Goal: Task Accomplishment & Management: Manage account settings

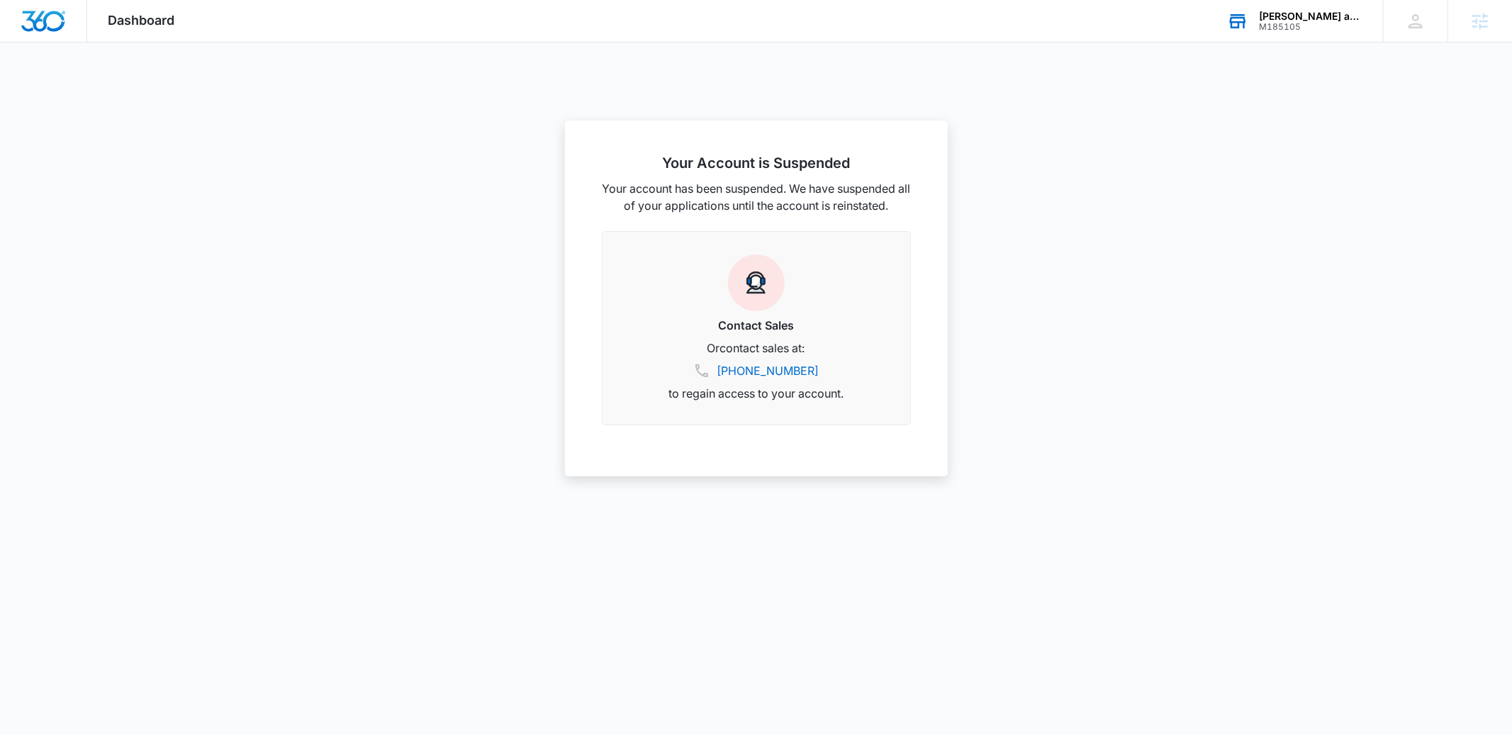
click at [1290, 11] on div "Hamilton's Bud and Bloom" at bounding box center [1311, 16] width 104 height 11
type input "vantage access"
click at [1225, 152] on span "M177426" at bounding box center [1220, 156] width 78 height 10
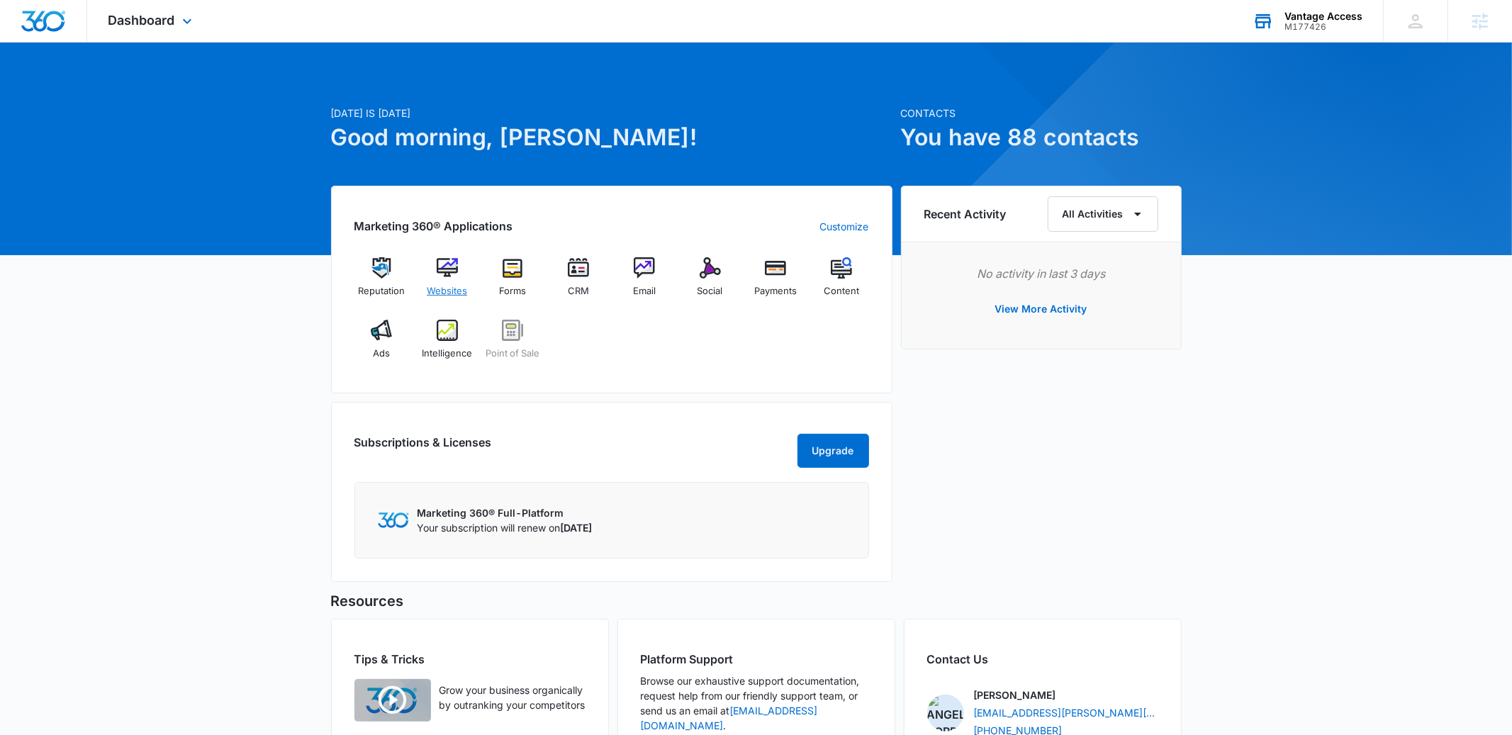
click at [430, 286] on span "Websites" at bounding box center [447, 291] width 40 height 14
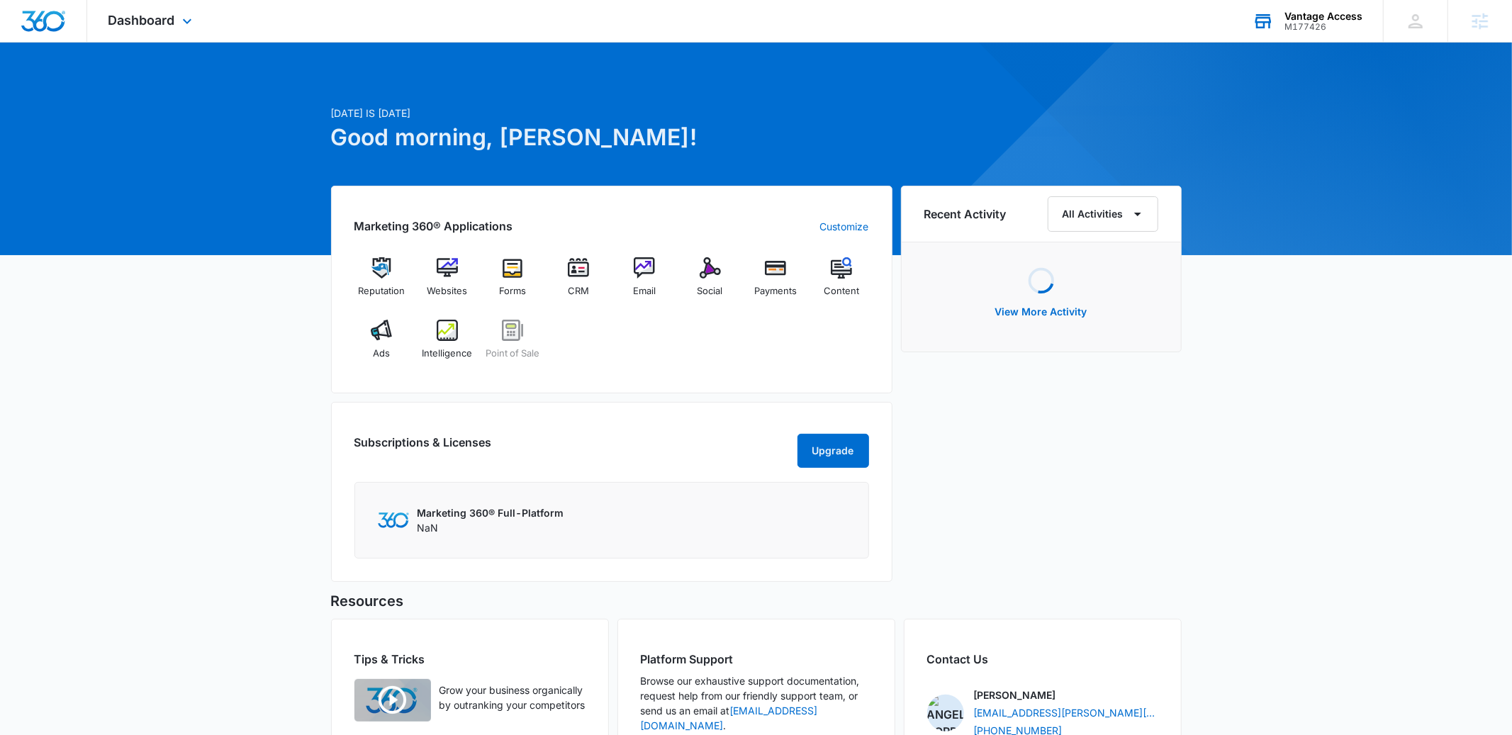
click at [1352, 3] on div "Vantage Access M177426 Your Accounts View All" at bounding box center [1308, 21] width 152 height 42
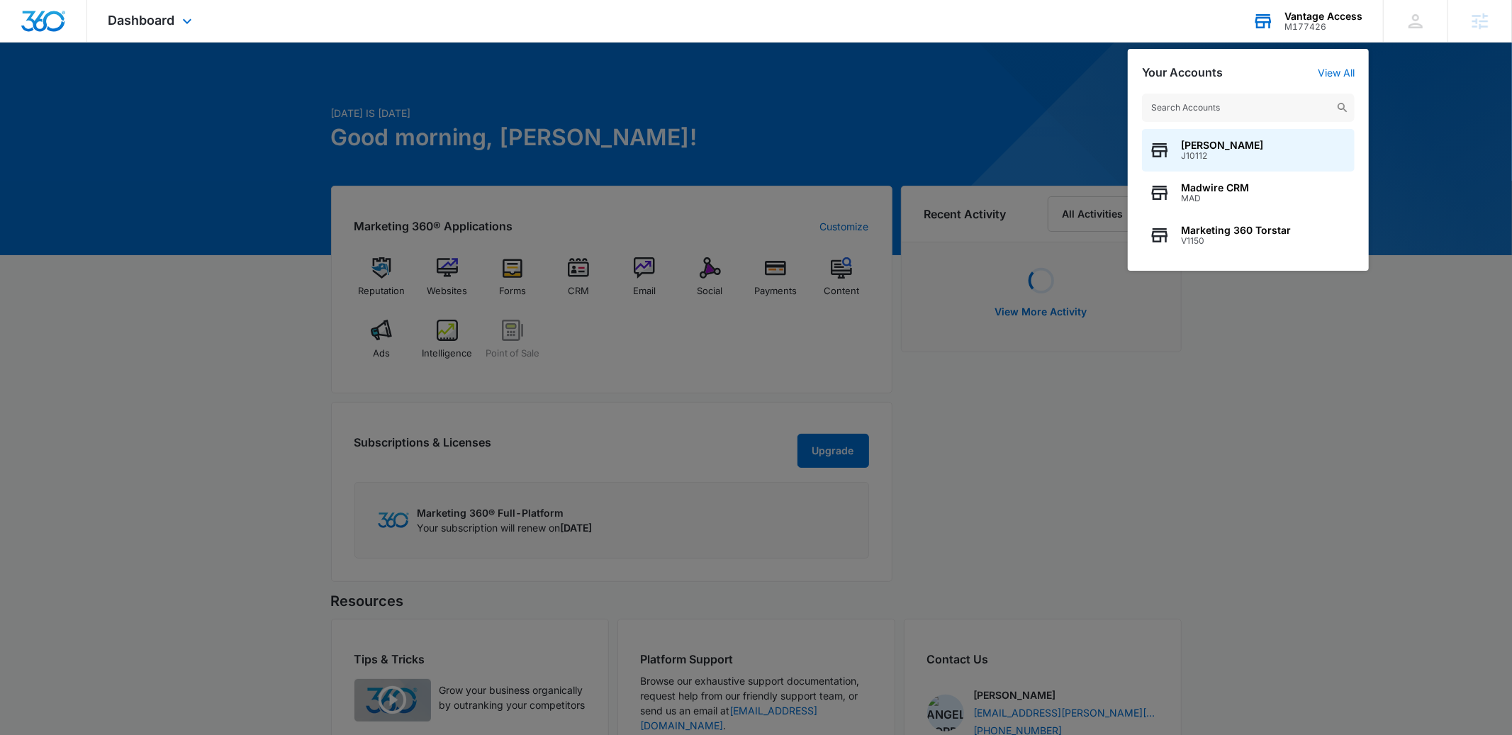
click at [1191, 111] on input "text" at bounding box center [1248, 108] width 213 height 28
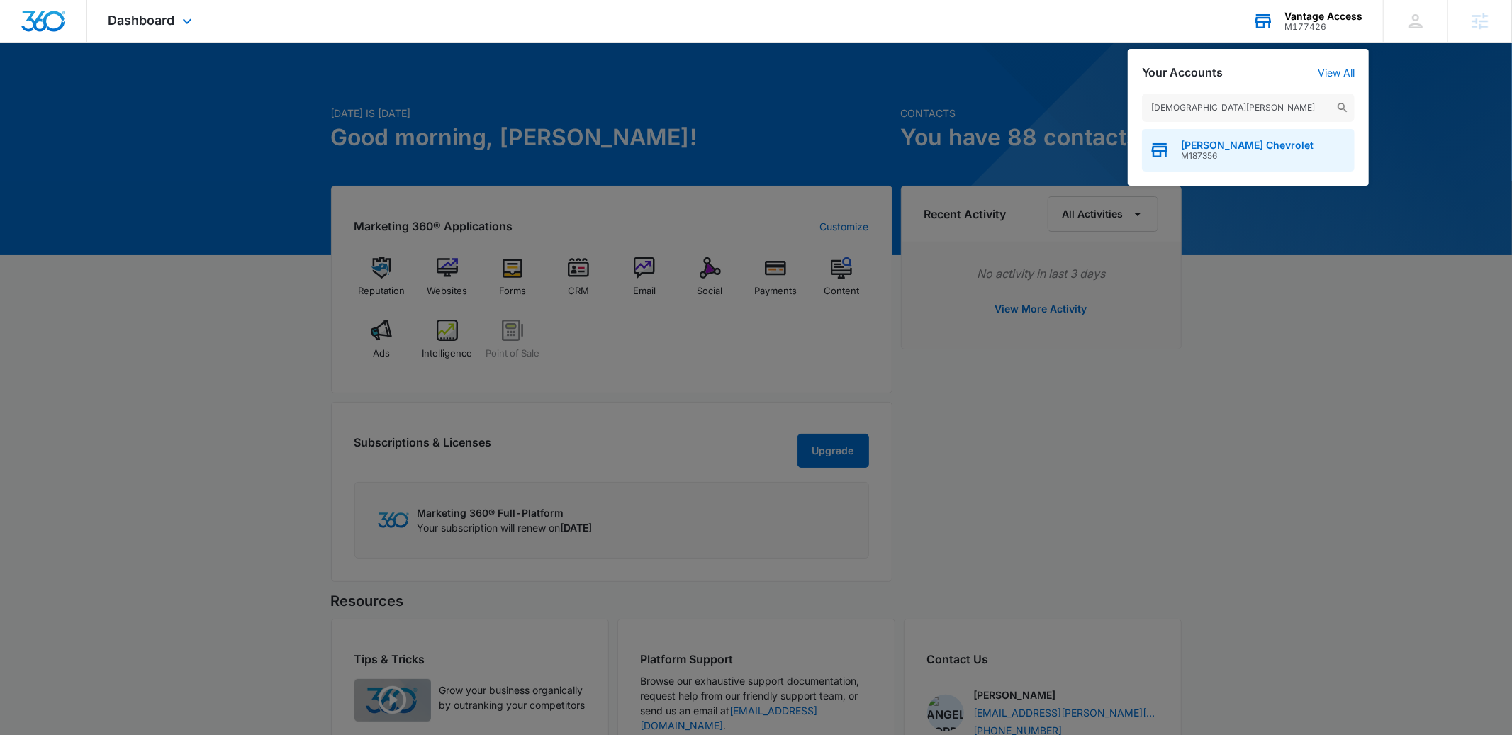
type input "christi hubler"
click at [1202, 145] on span "Christi Hubler Chevrolet" at bounding box center [1247, 145] width 133 height 11
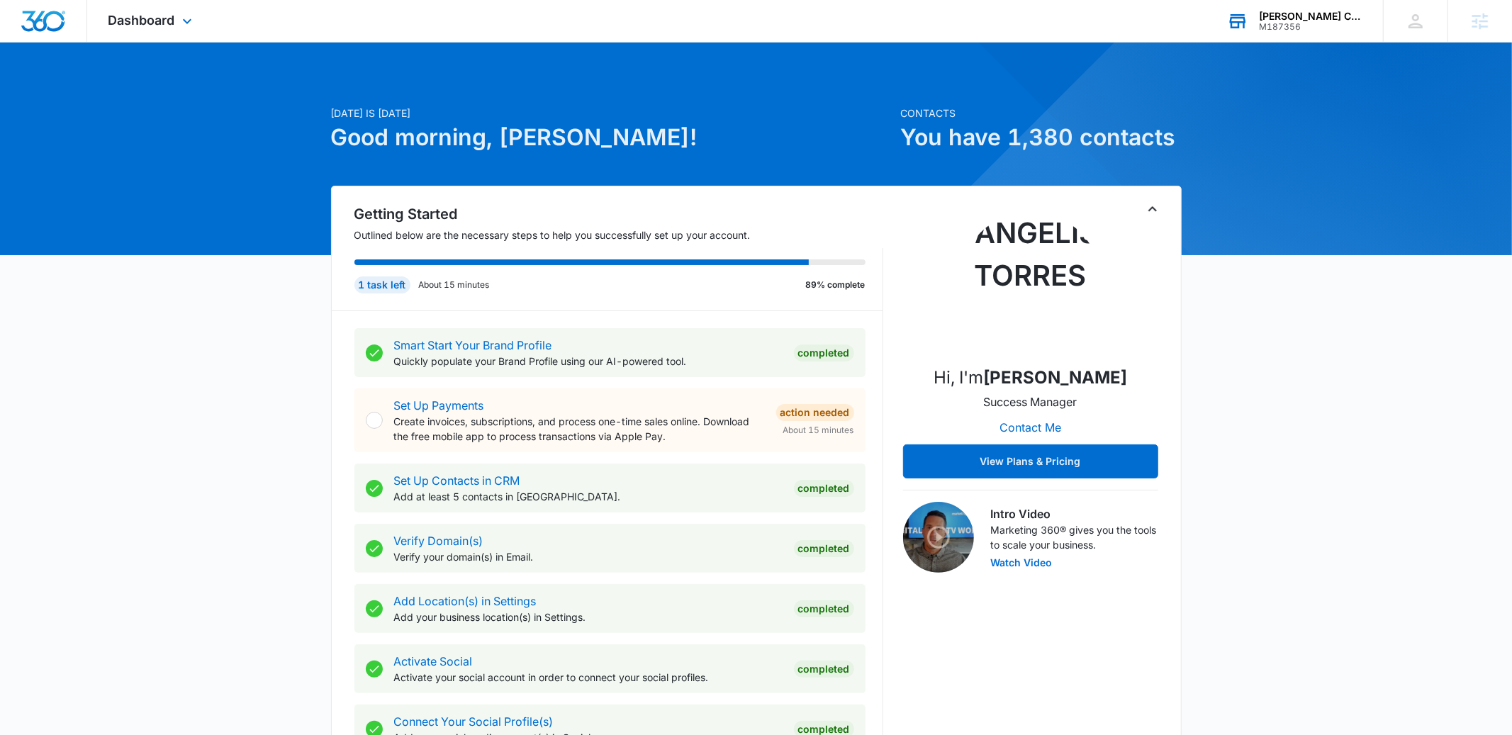
click at [1153, 210] on icon "Toggle Collapse" at bounding box center [1152, 209] width 17 height 17
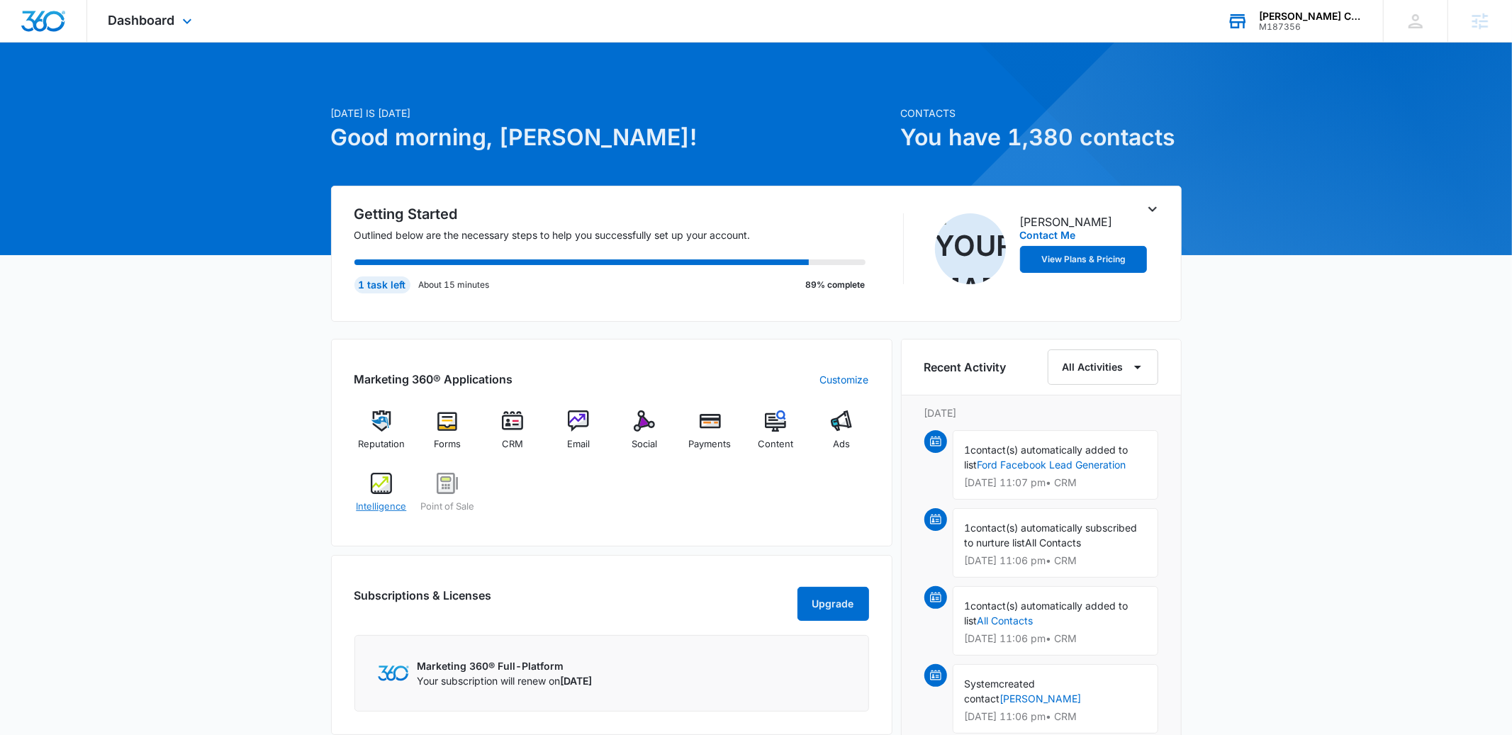
click at [391, 485] on img at bounding box center [381, 483] width 21 height 21
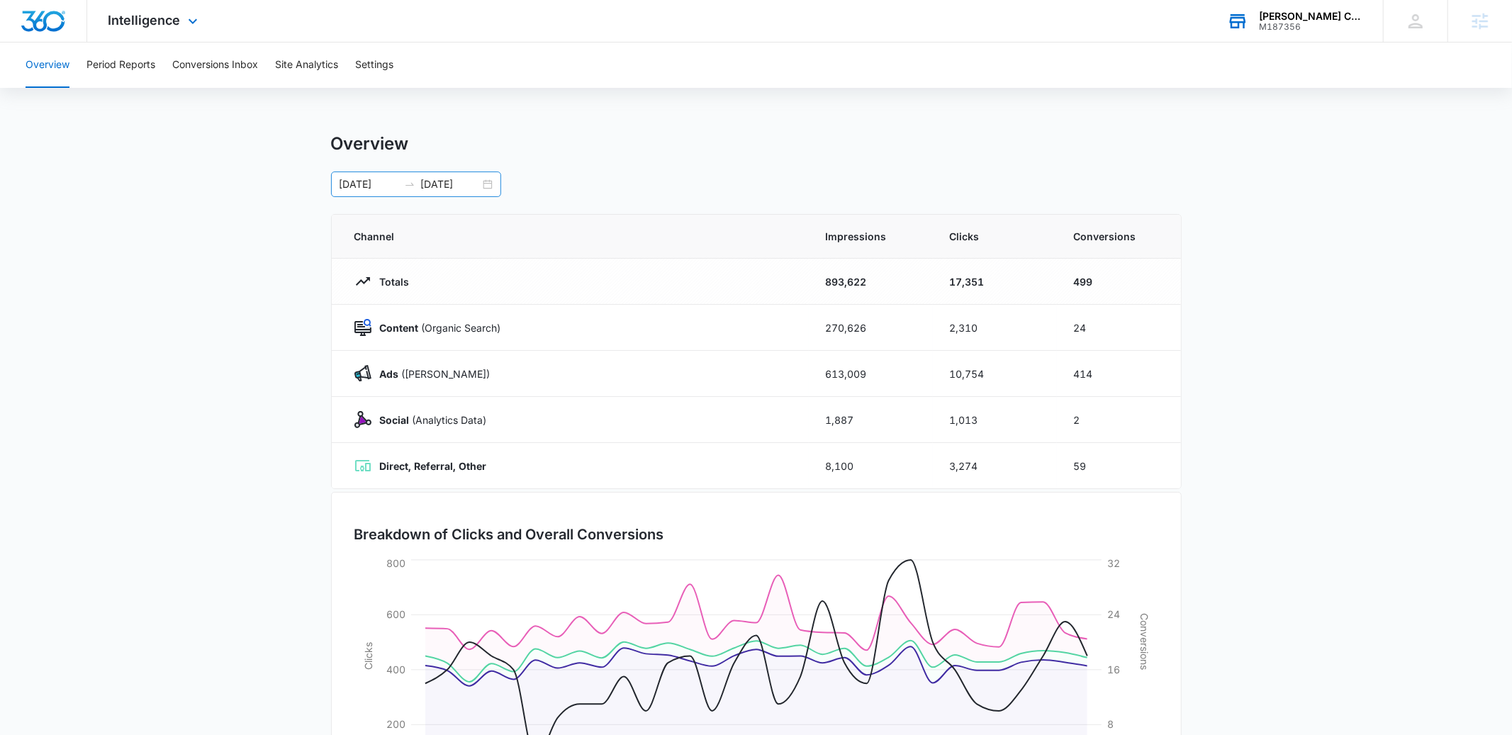
click at [489, 179] on div "07/14/2025 08/13/2025" at bounding box center [416, 185] width 170 height 26
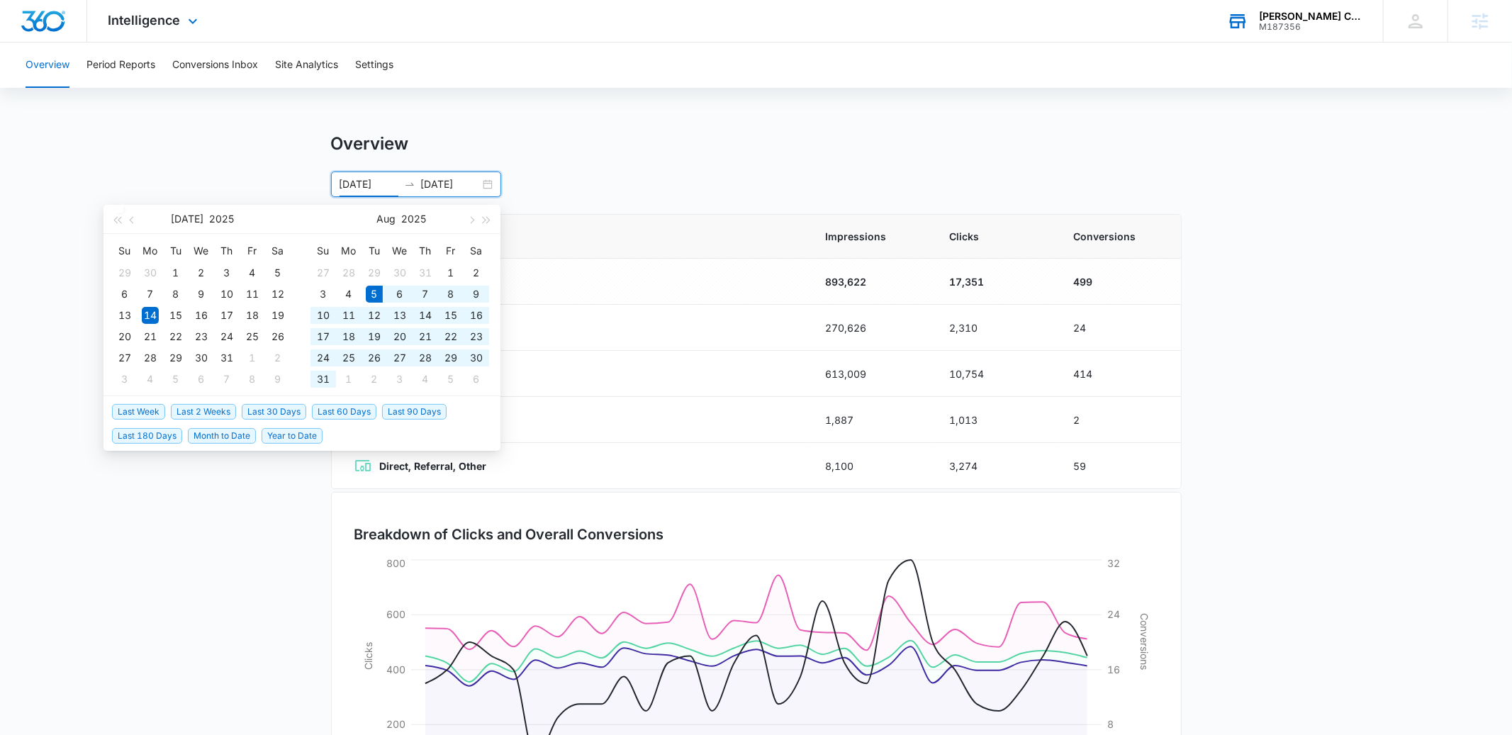
click at [277, 410] on span "Last 30 Days" at bounding box center [274, 412] width 65 height 16
type input "08/05/2025"
type input "09/04/2025"
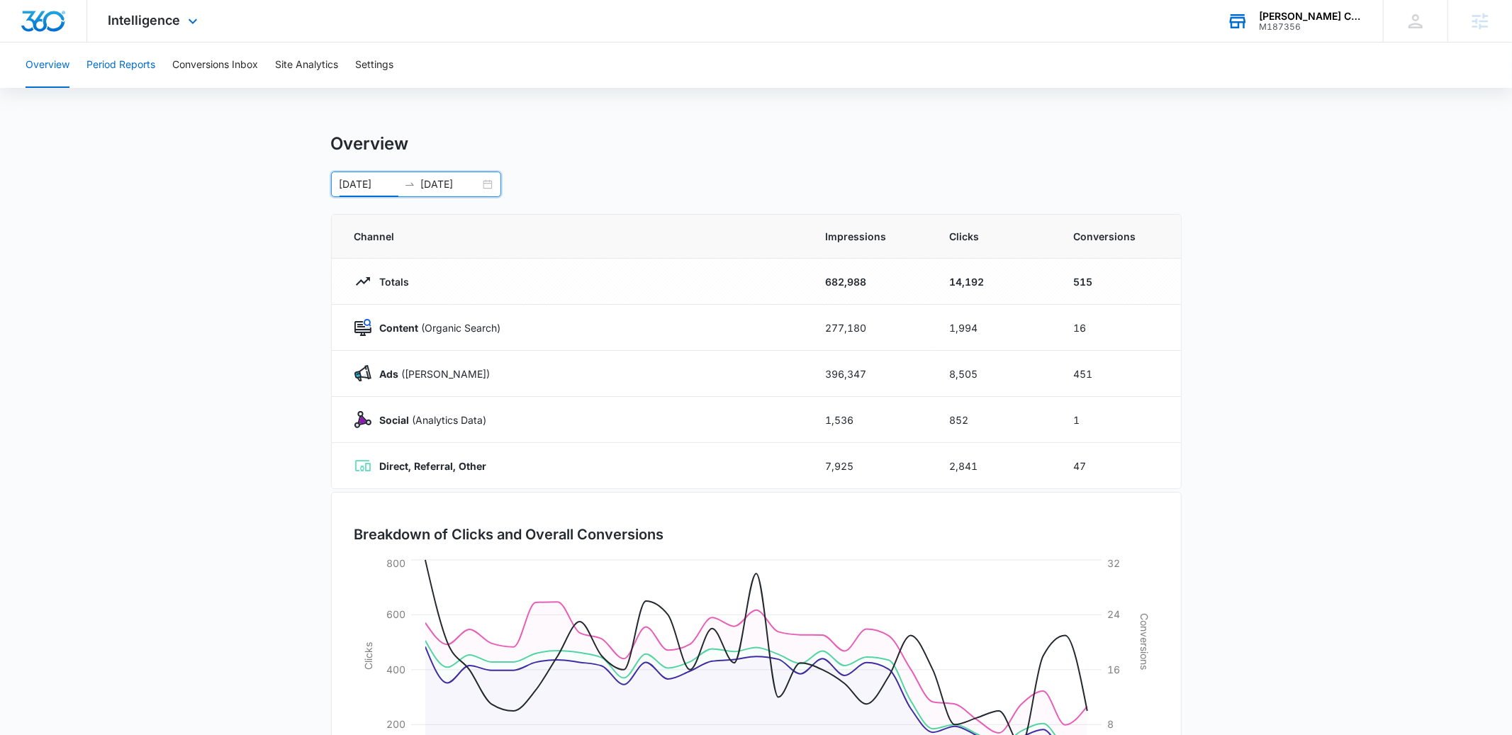
click at [128, 63] on button "Period Reports" at bounding box center [121, 65] width 69 height 45
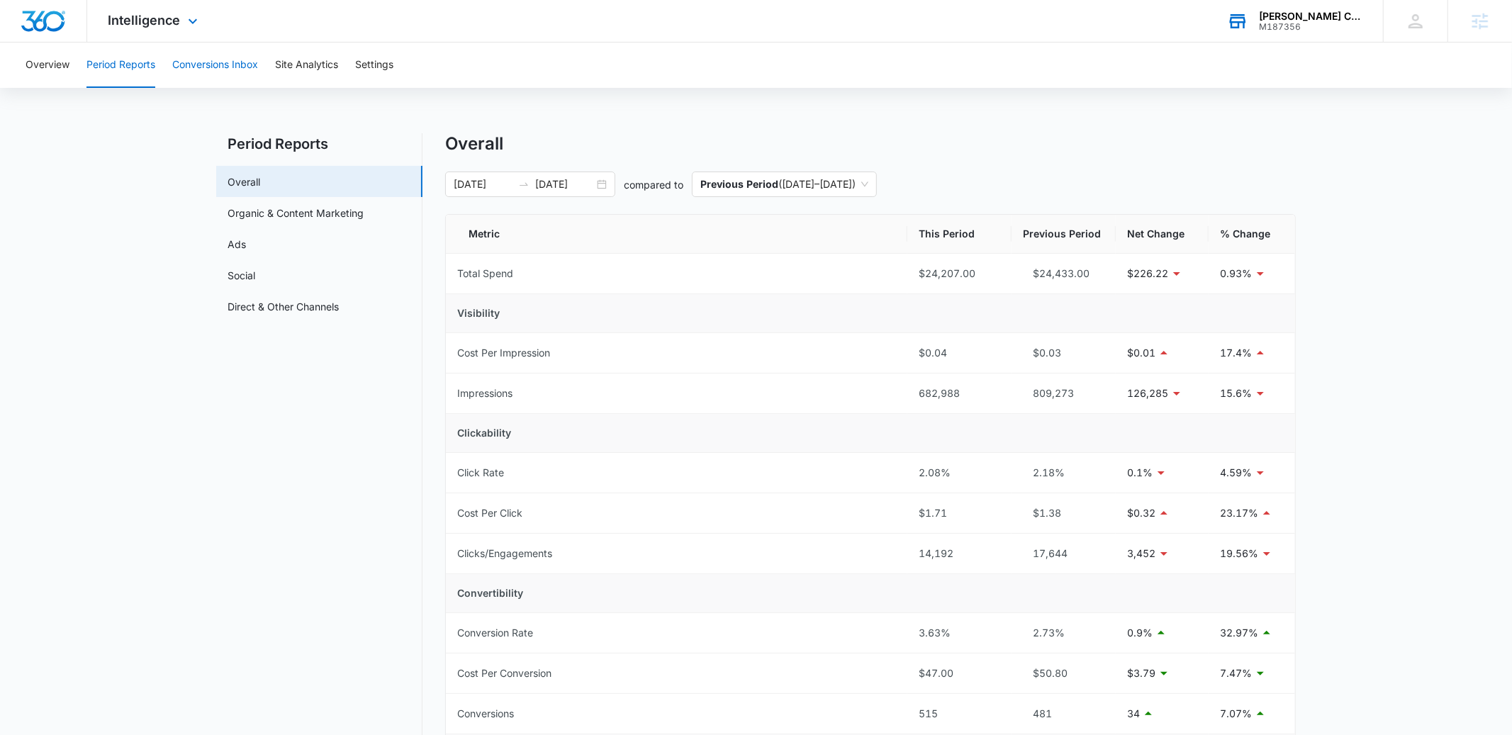
click at [211, 58] on button "Conversions Inbox" at bounding box center [215, 65] width 86 height 45
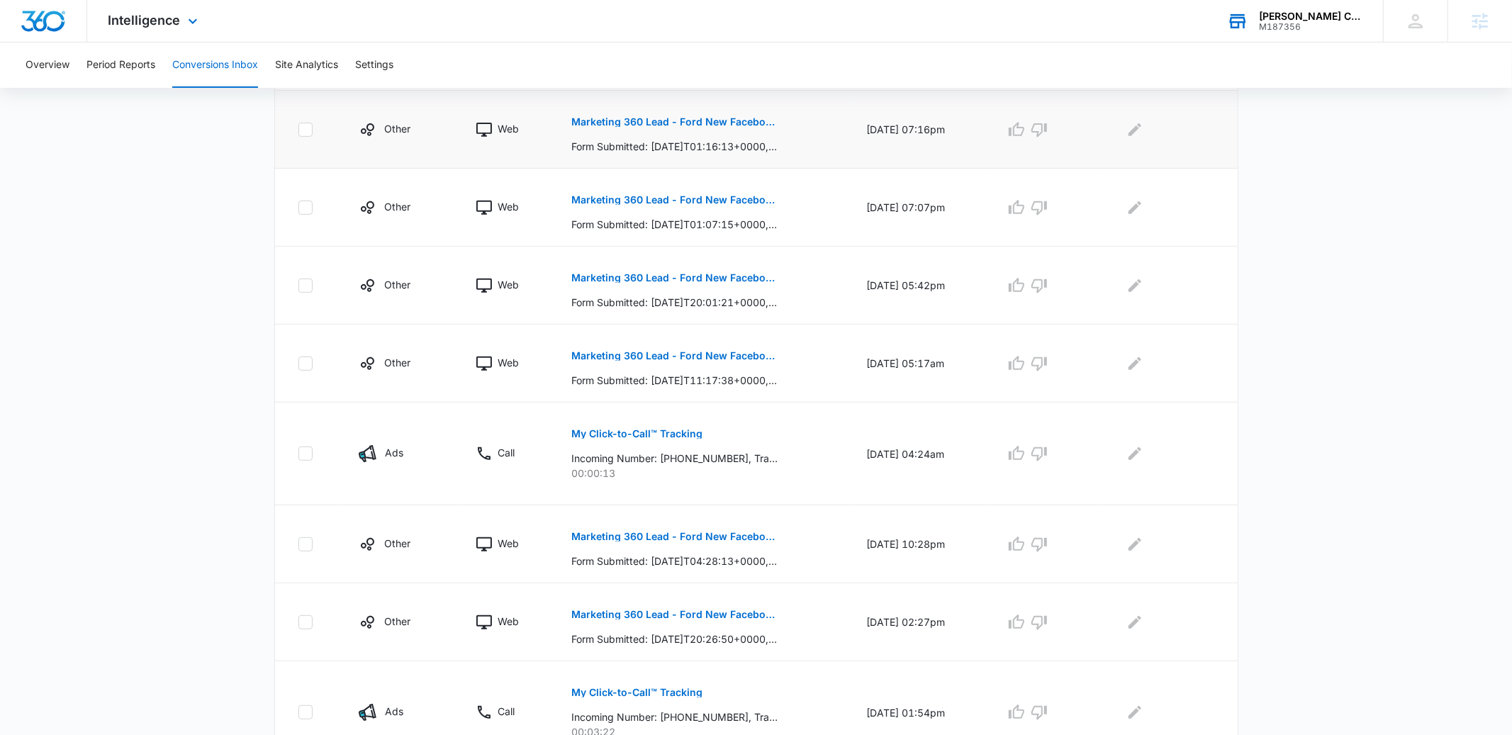
scroll to position [585, 0]
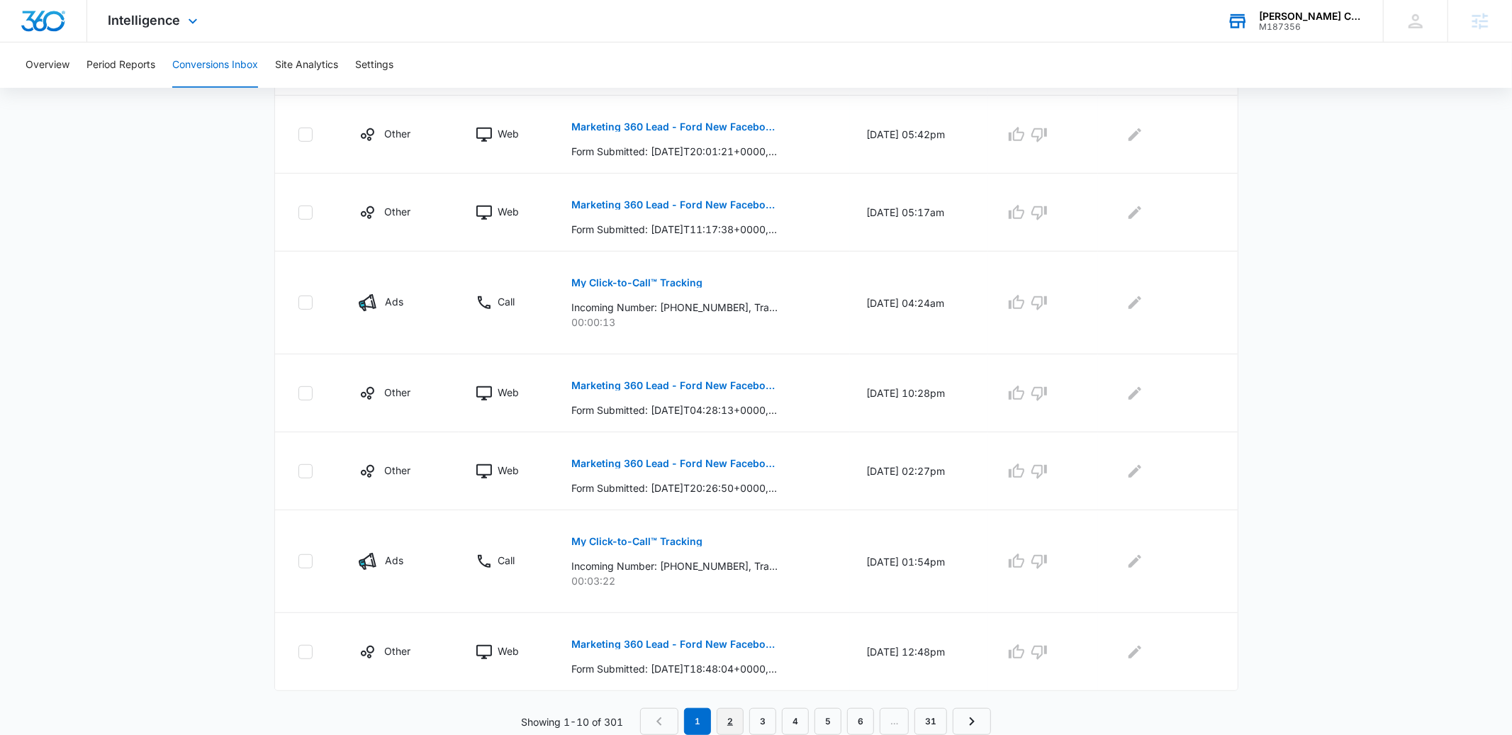
click at [730, 718] on link "2" at bounding box center [730, 721] width 27 height 27
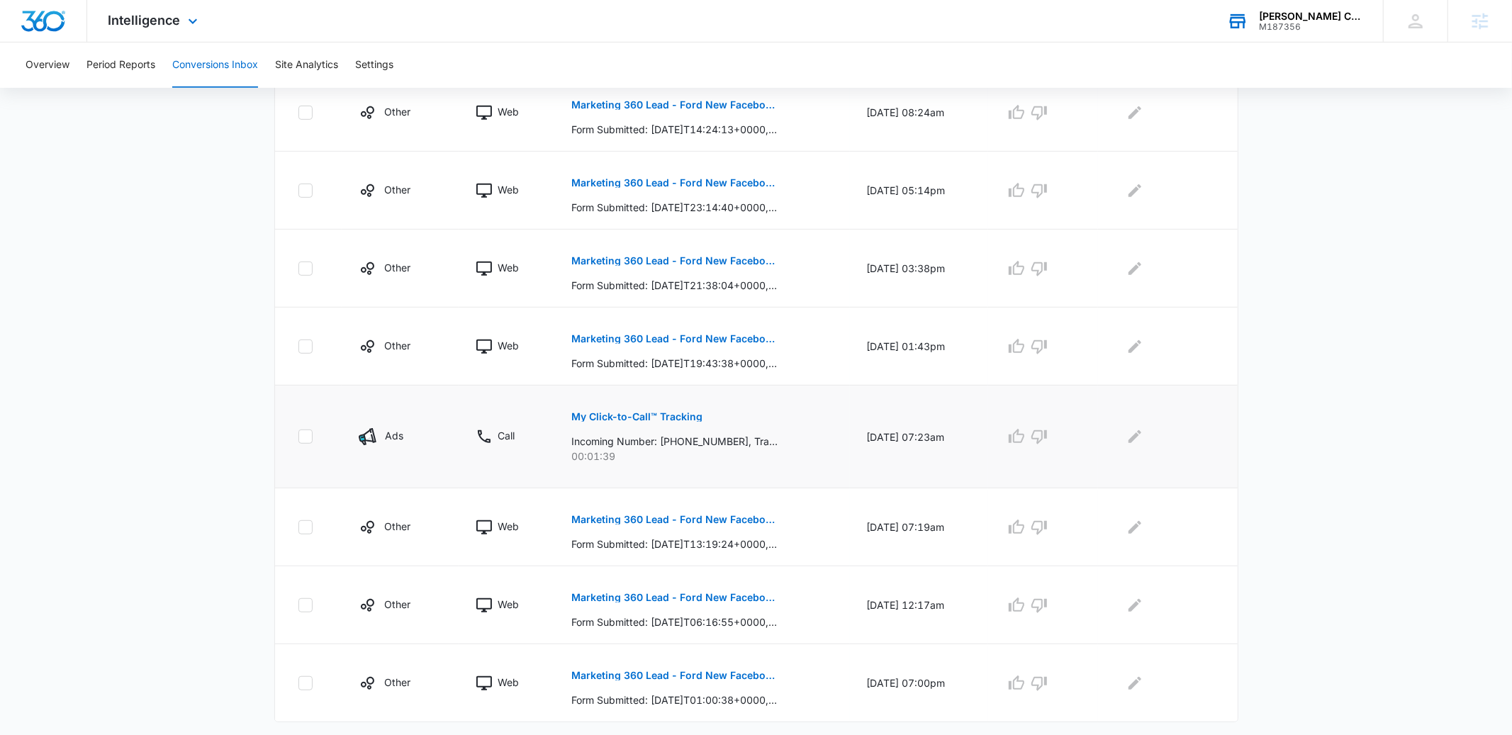
scroll to position [560, 0]
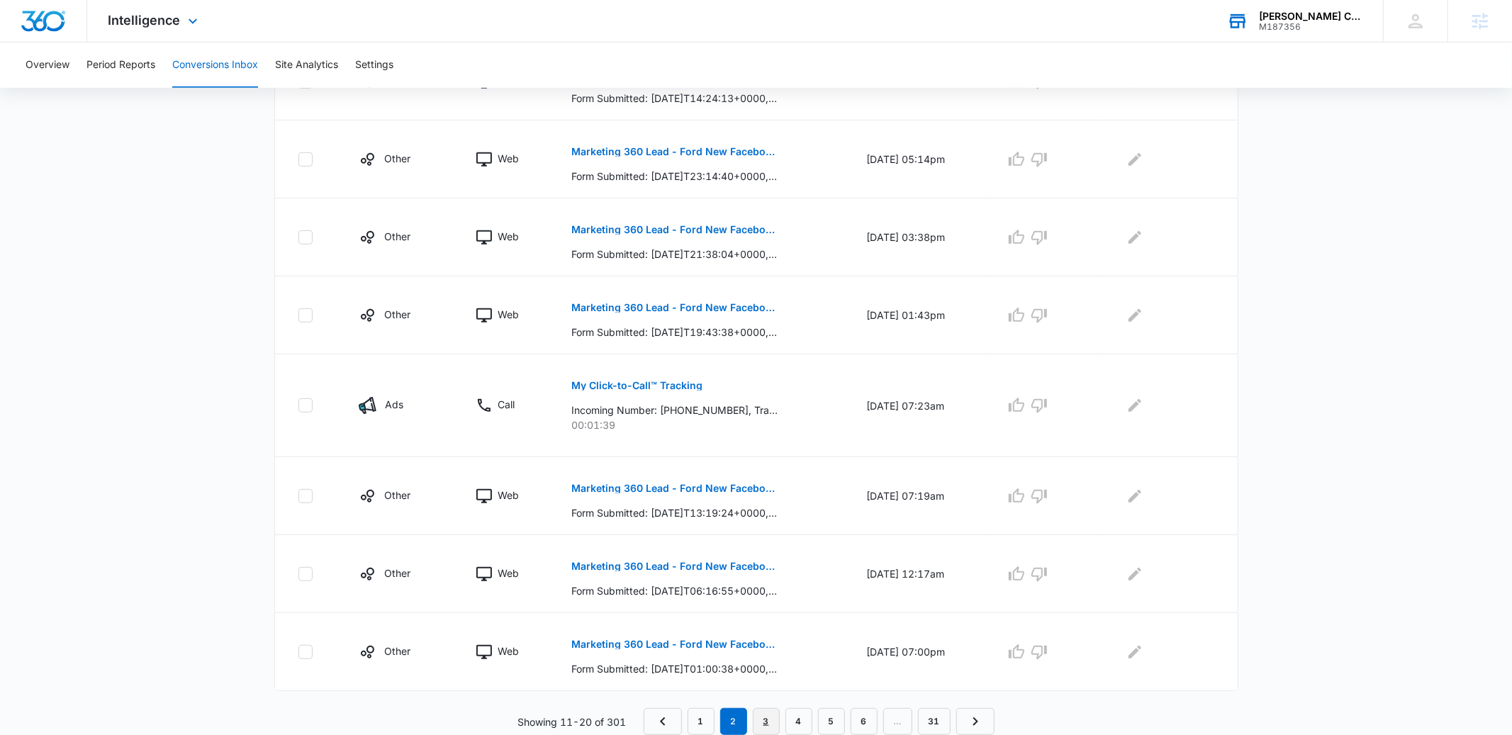
click at [763, 713] on link "3" at bounding box center [766, 721] width 27 height 27
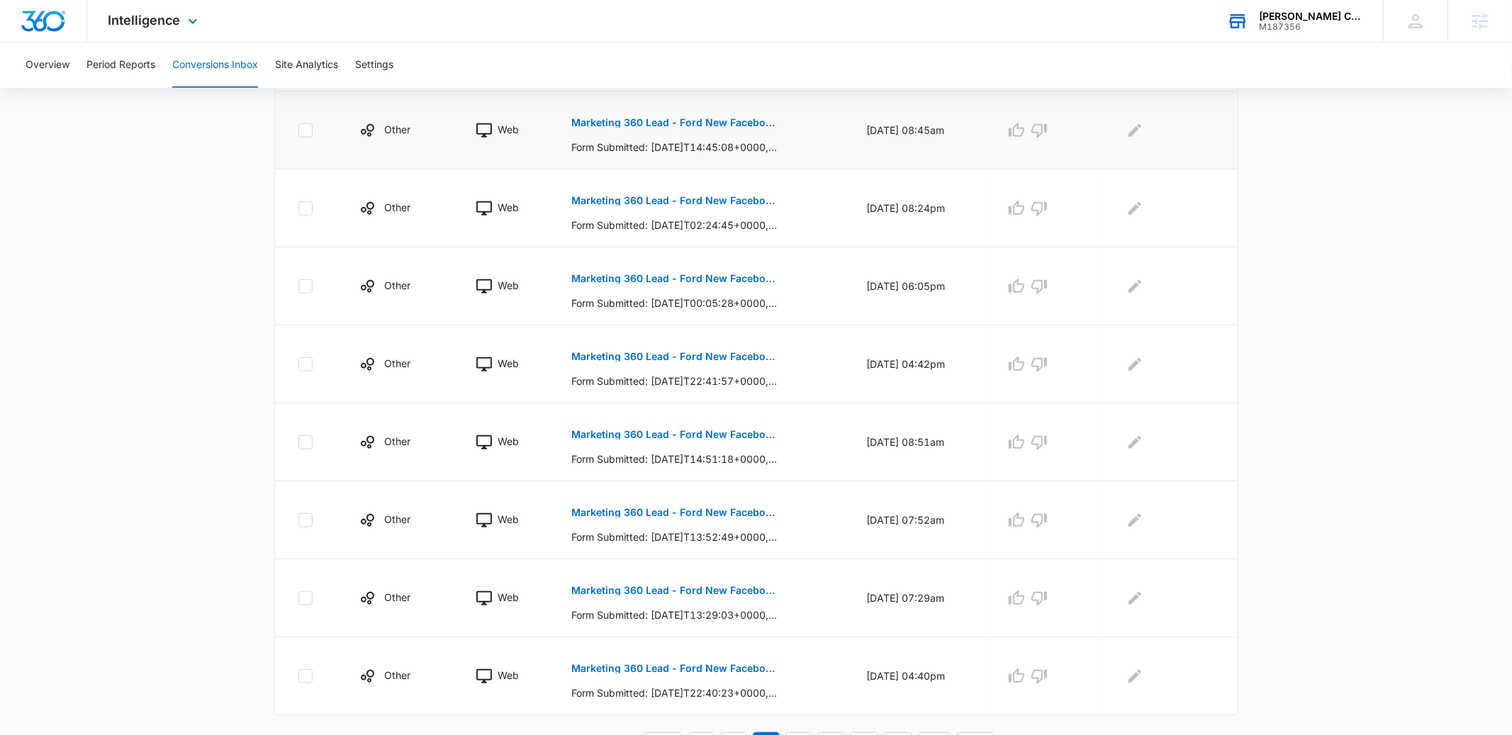
scroll to position [535, 0]
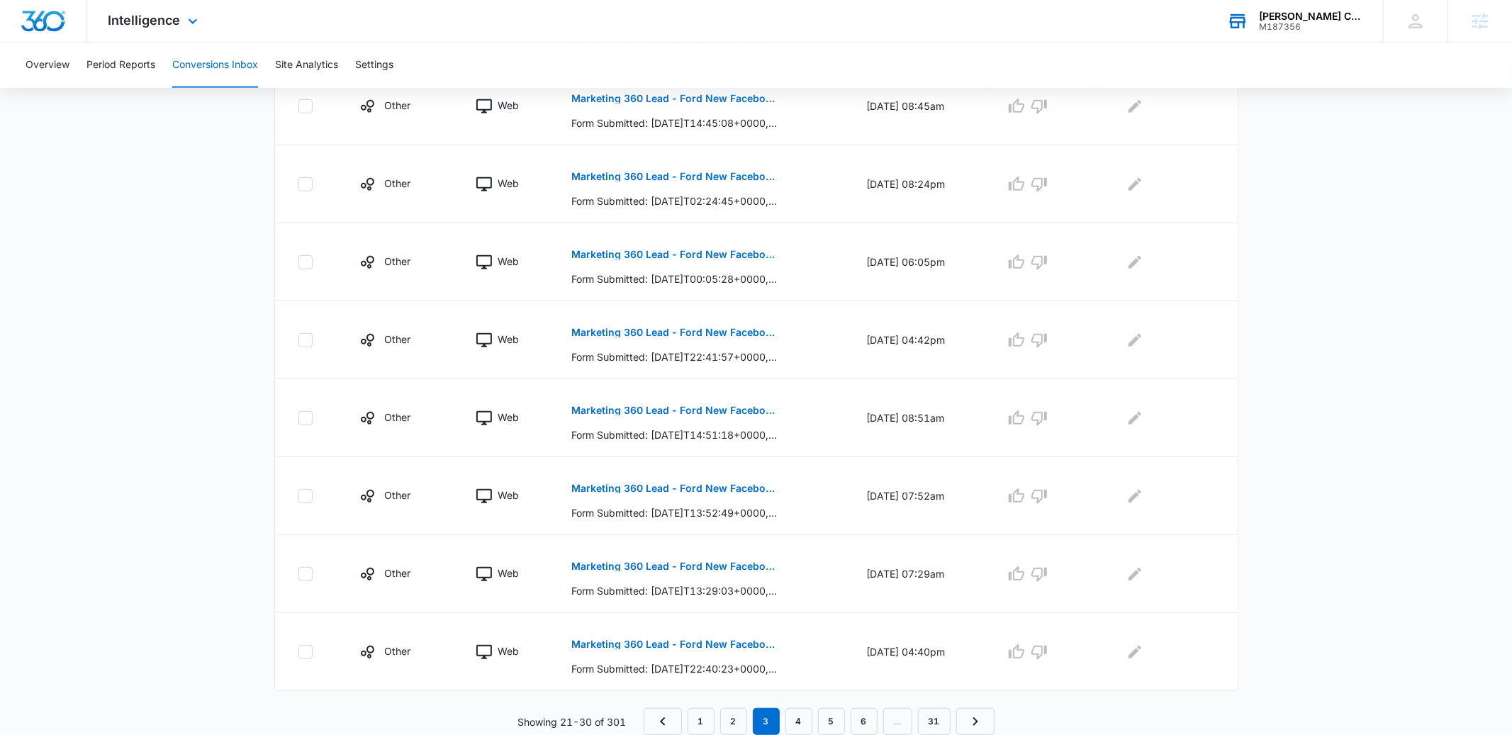
click at [1290, 31] on div "Christi Hubler Chevrolet M187356 Your Accounts View All" at bounding box center [1294, 21] width 177 height 42
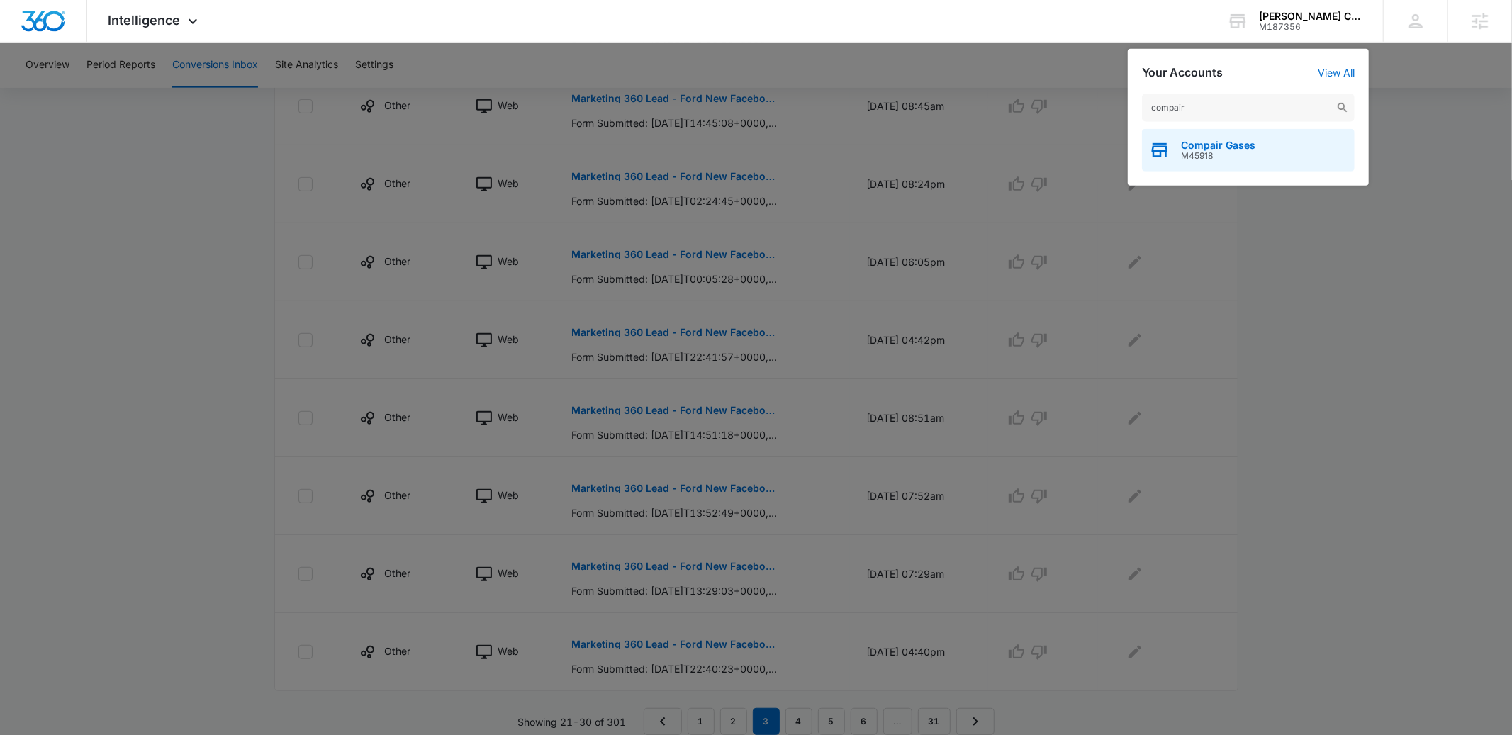
type input "compair"
click at [1261, 145] on div "Compair Gases M45918" at bounding box center [1248, 150] width 213 height 43
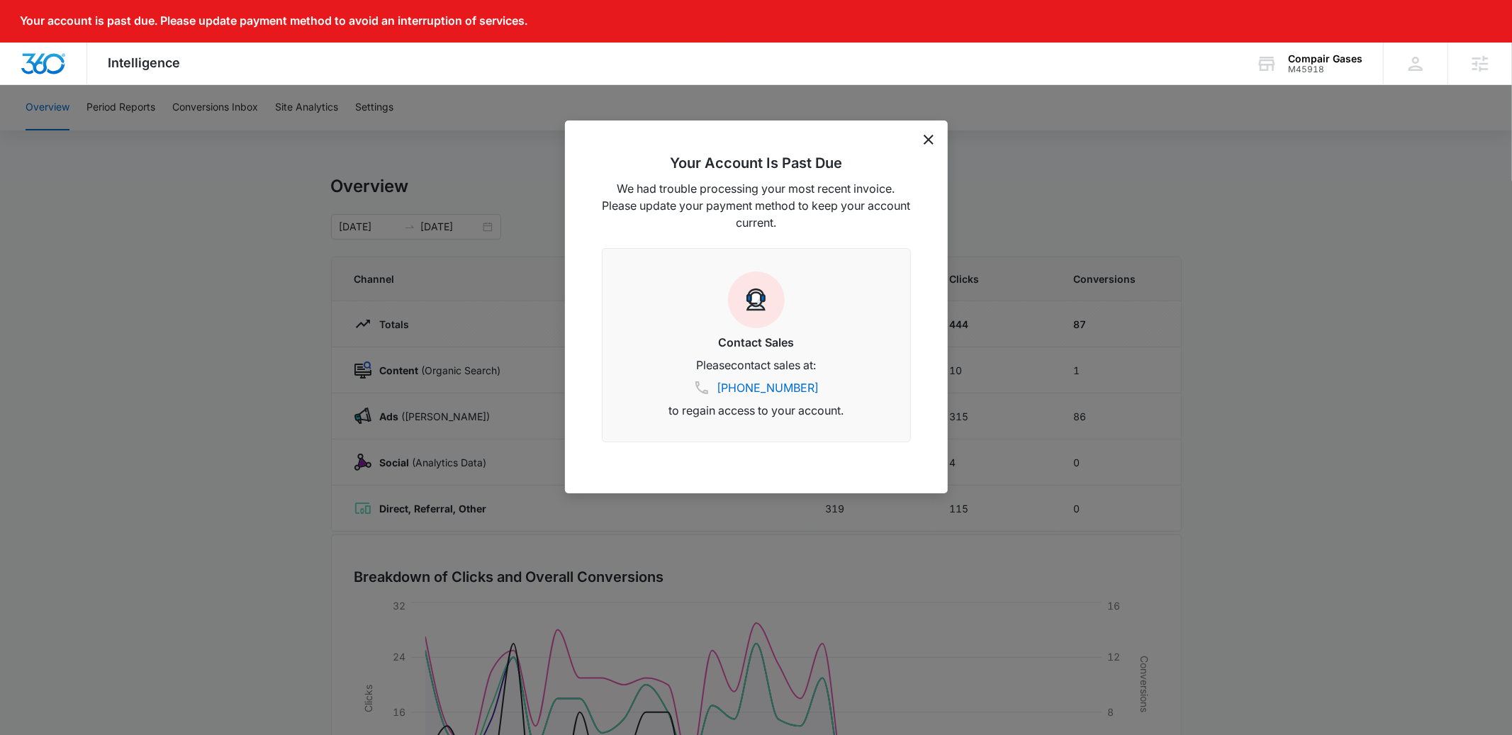
click at [931, 136] on icon "dismiss this dialog" at bounding box center [929, 140] width 10 height 10
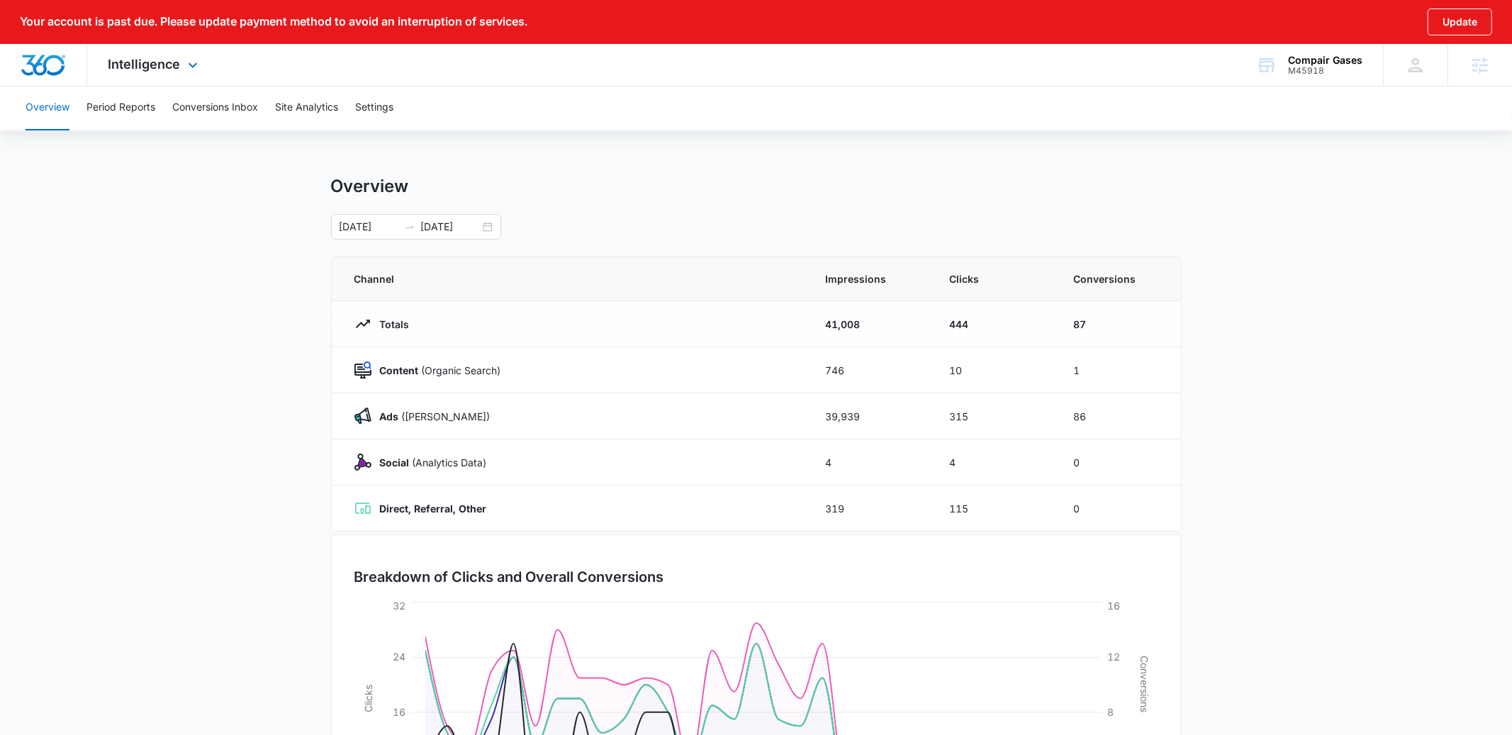
click at [161, 55] on div "Intelligence Apps Reputation Websites Forms CRM Email Social Shop Payments POS …" at bounding box center [154, 65] width 135 height 42
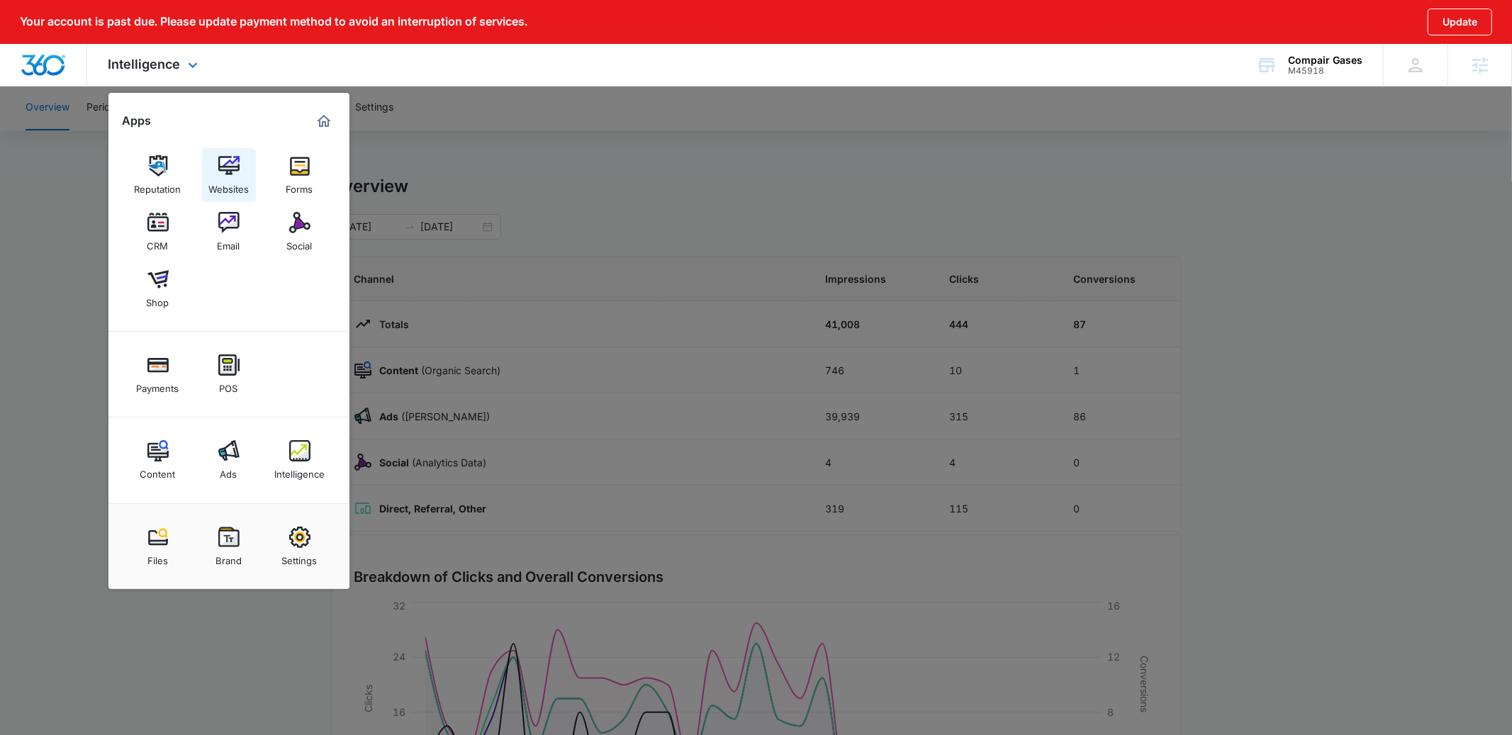
click at [213, 177] on div "Websites" at bounding box center [228, 186] width 40 height 18
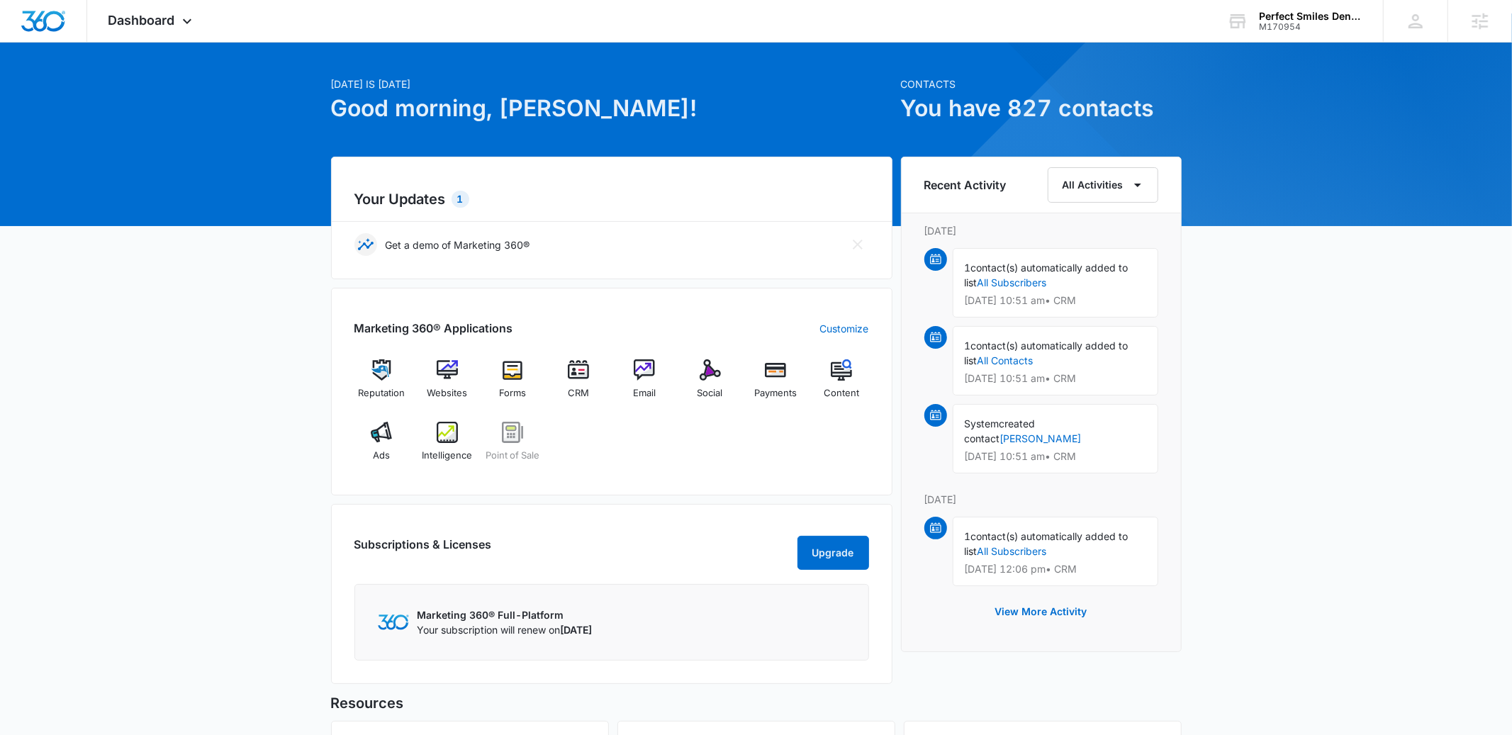
scroll to position [24, 0]
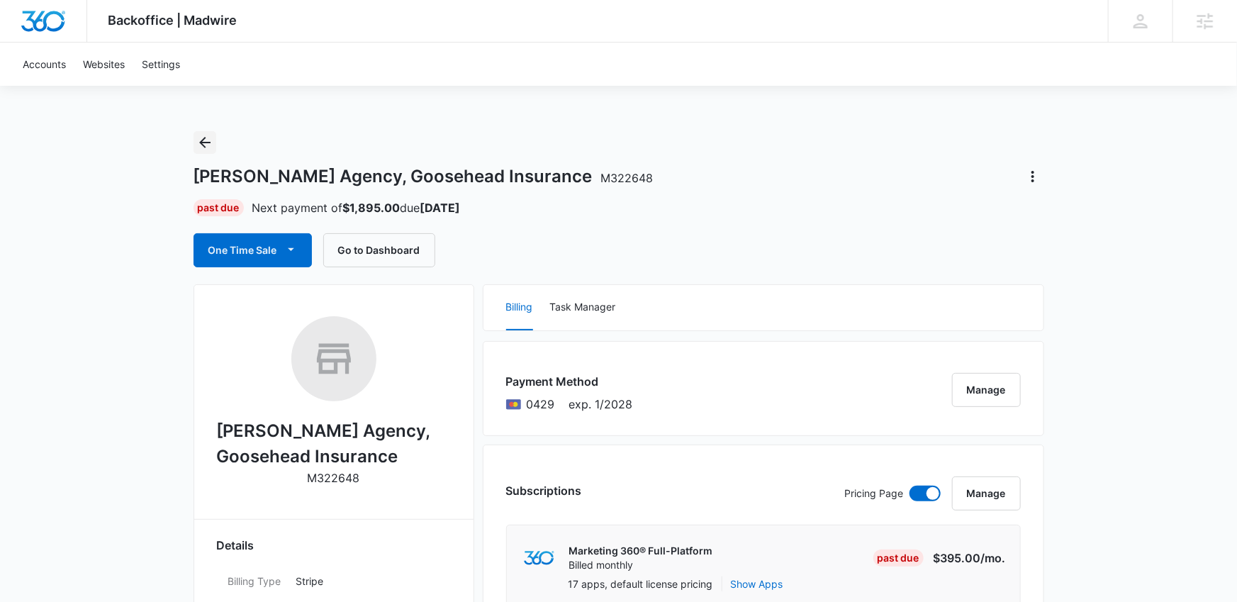
click at [201, 147] on icon "Back" at bounding box center [204, 142] width 17 height 17
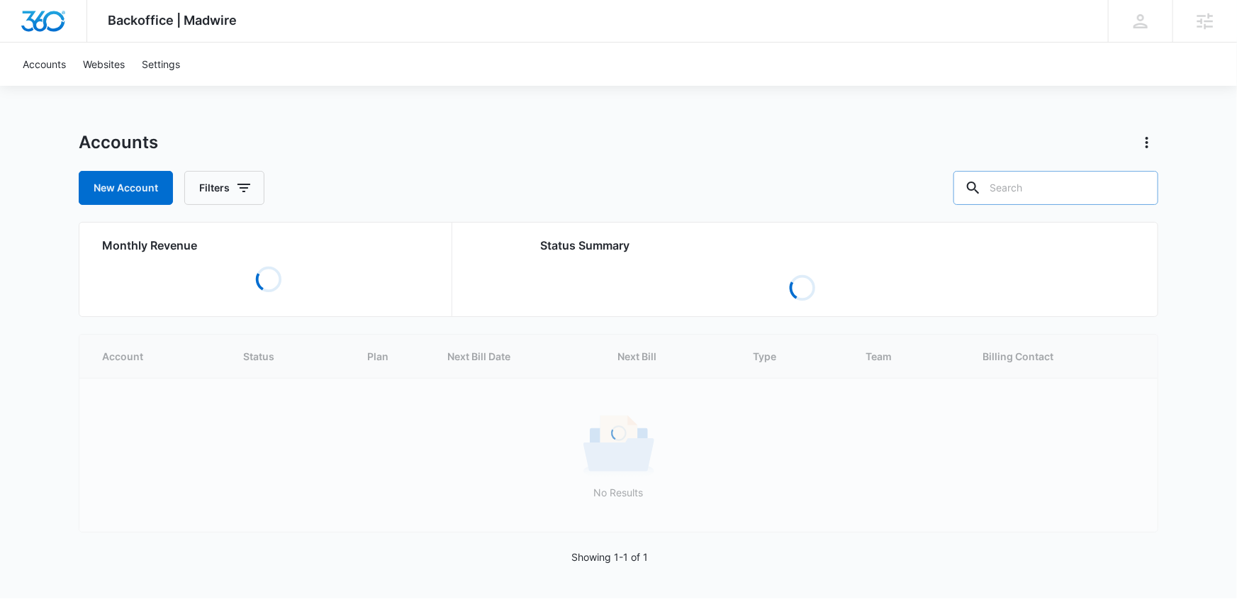
click at [1079, 177] on input "text" at bounding box center [1056, 188] width 205 height 34
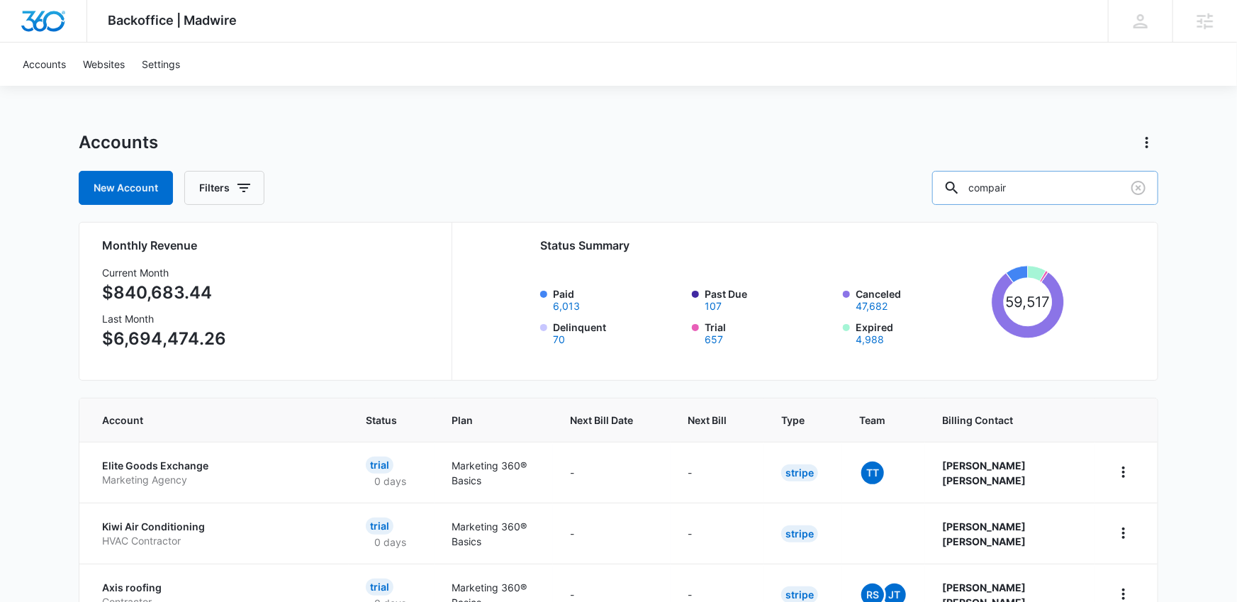
type input "compair"
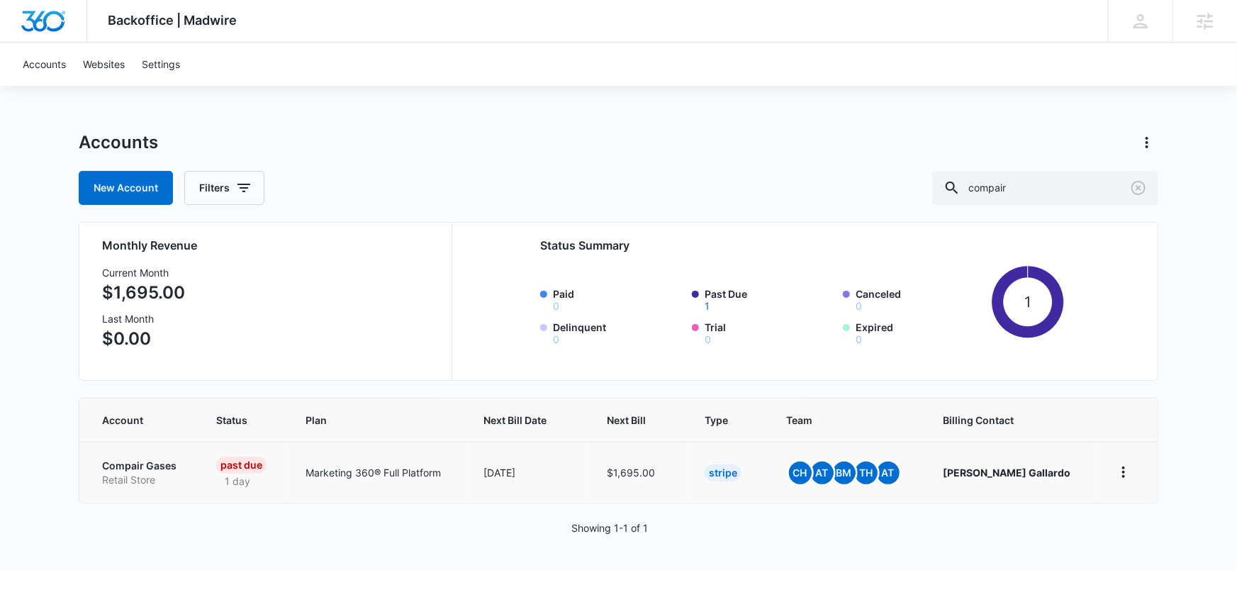
click at [156, 459] on p "Compair Gases" at bounding box center [142, 466] width 80 height 14
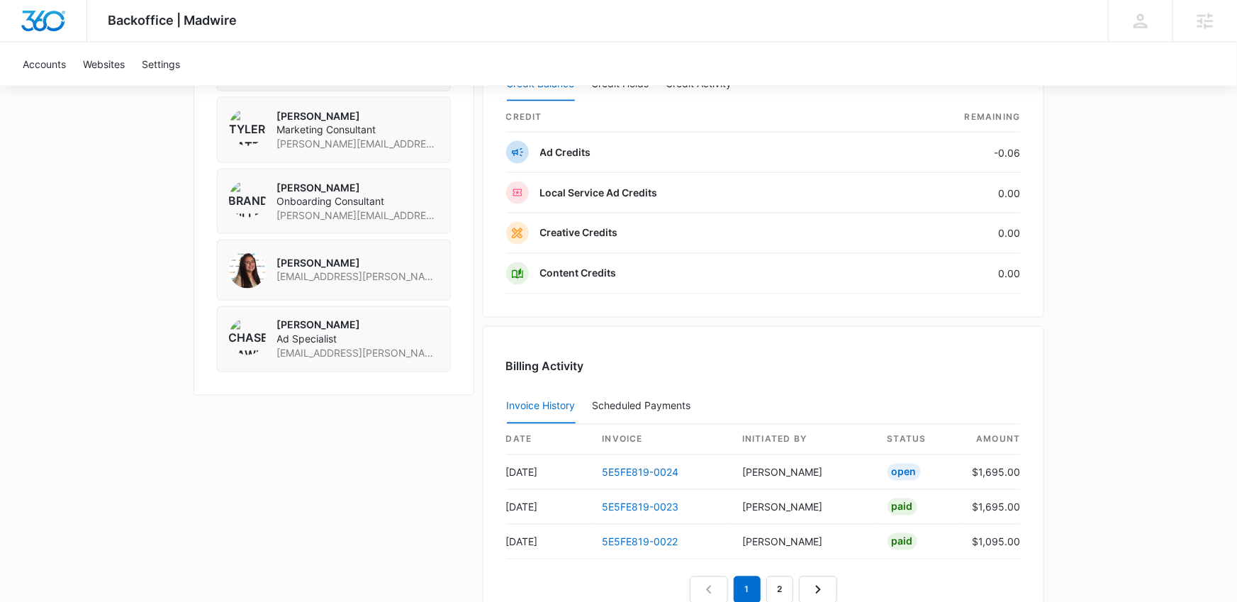
scroll to position [1175, 0]
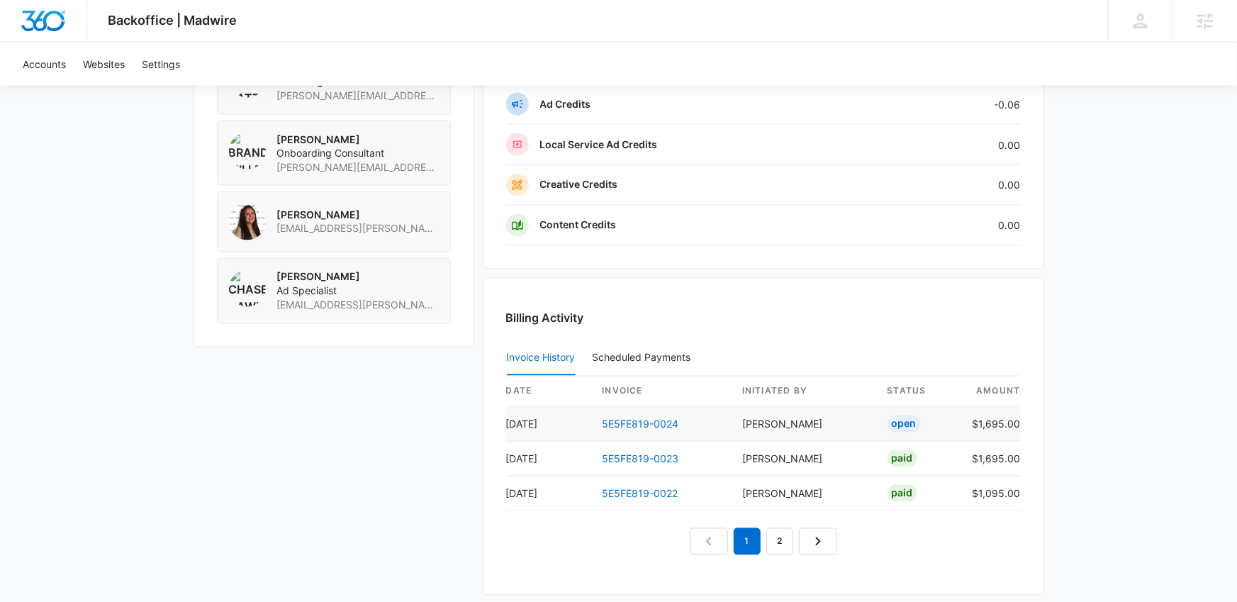
click at [625, 412] on td "5E5FE819-0024" at bounding box center [661, 424] width 140 height 35
click at [641, 418] on link "5E5FE819-0024" at bounding box center [641, 424] width 77 height 12
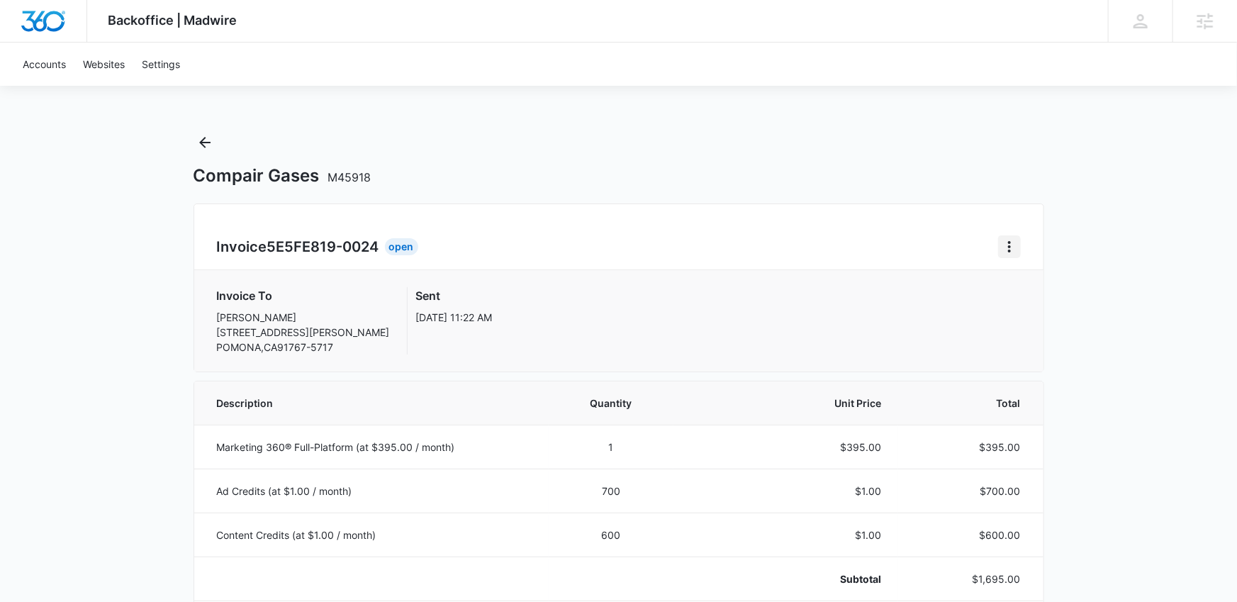
click at [1009, 238] on icon "Home" at bounding box center [1009, 246] width 17 height 17
click at [1016, 280] on link "Download Invoice" at bounding box center [1057, 286] width 82 height 12
